Goal: Navigation & Orientation: Find specific page/section

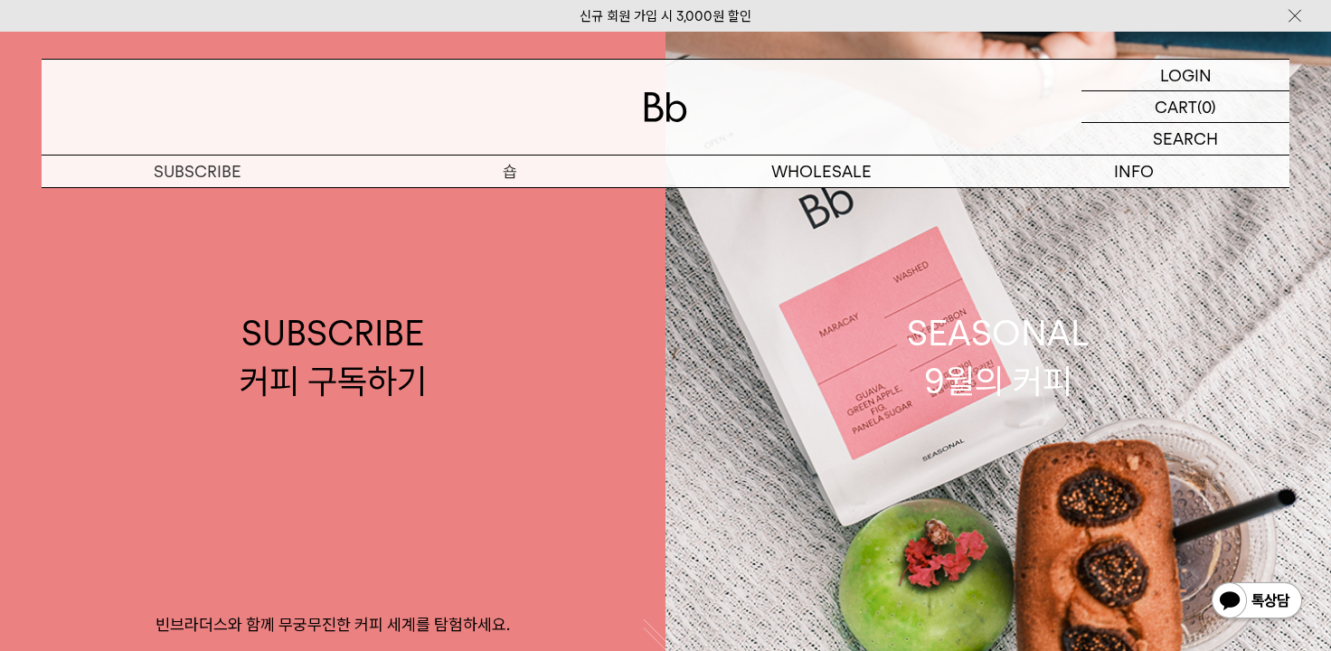
click at [507, 168] on p "숍" at bounding box center [510, 172] width 312 height 32
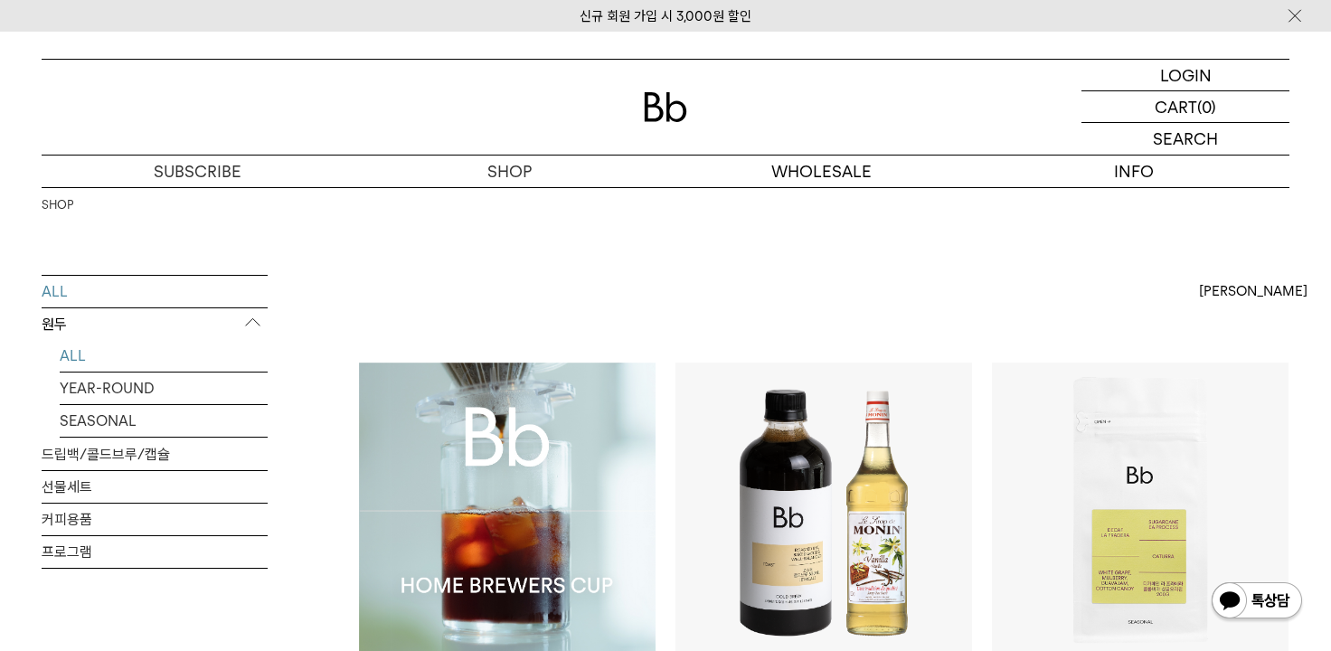
click at [71, 361] on link "ALL" at bounding box center [164, 356] width 208 height 32
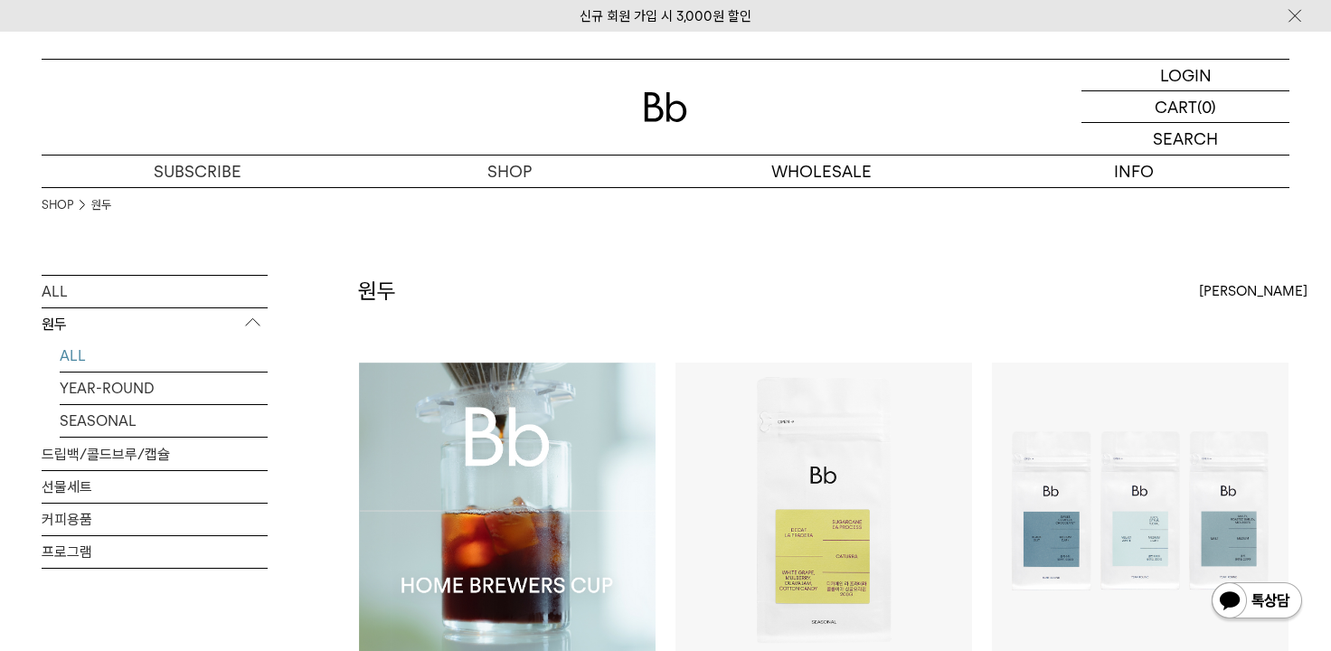
click at [1228, 287] on span "최신순" at bounding box center [1253, 291] width 109 height 22
click at [1228, 358] on label "인기순" at bounding box center [1218, 357] width 39 height 16
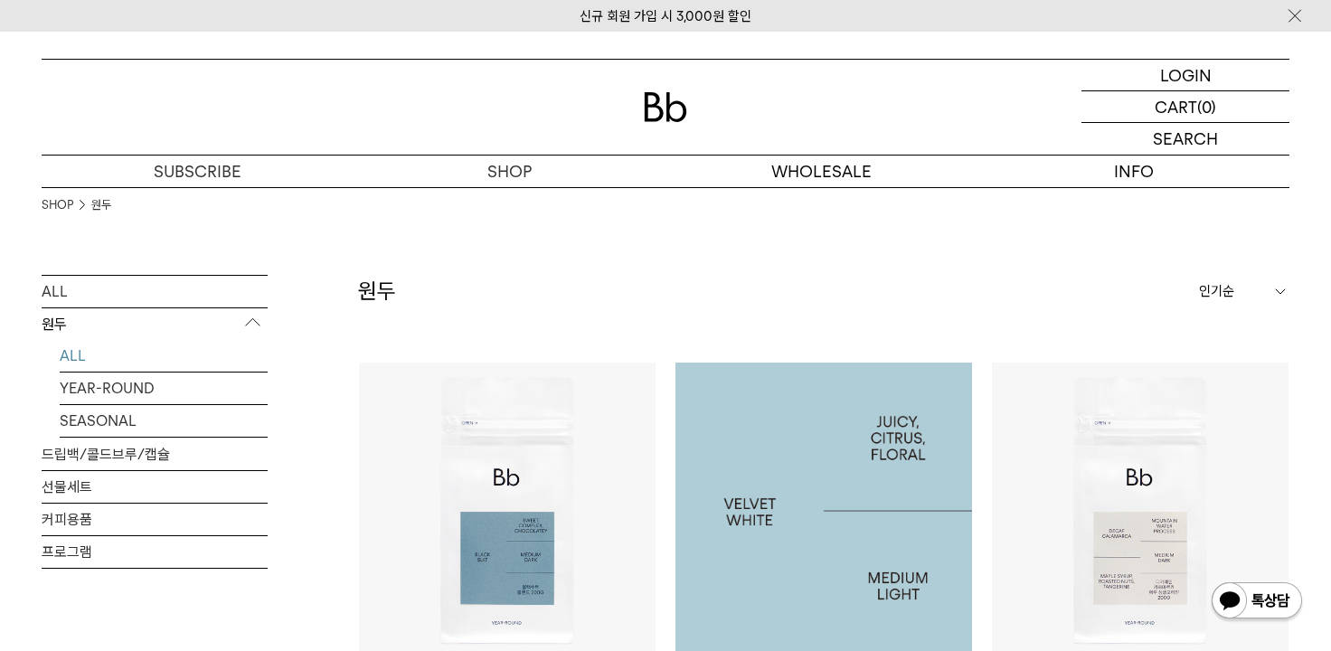
scroll to position [271, 0]
